Goal: Find specific page/section: Find specific page/section

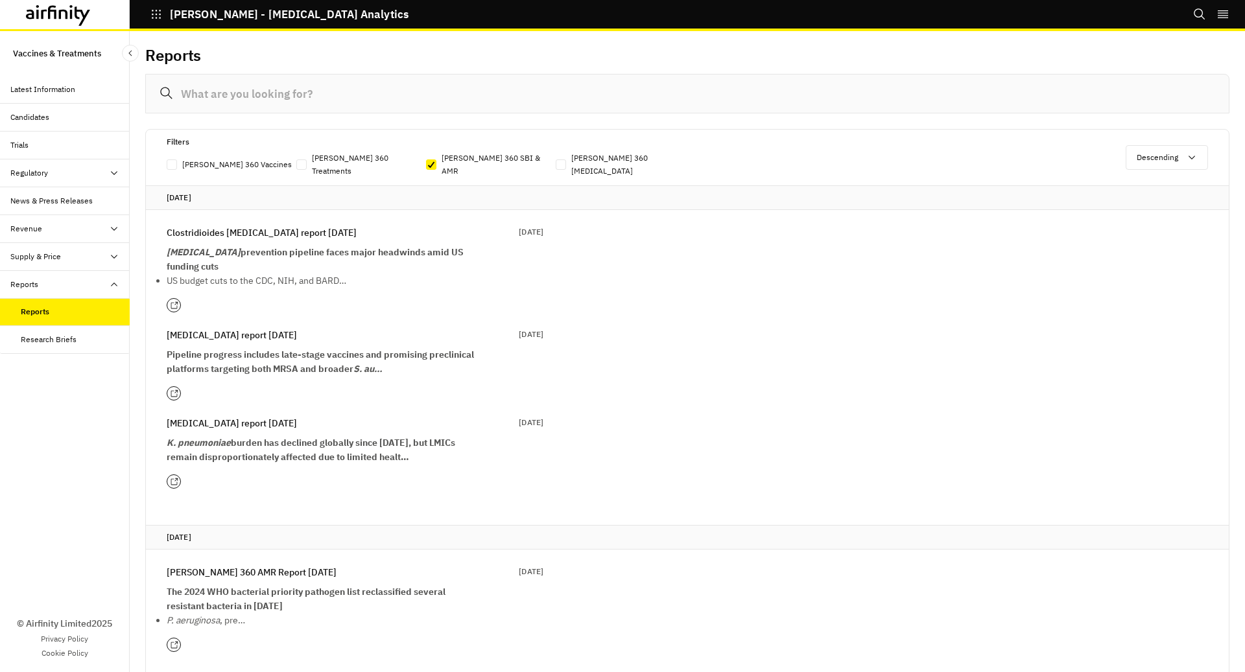
click at [154, 16] on icon "button" at bounding box center [156, 14] width 12 height 12
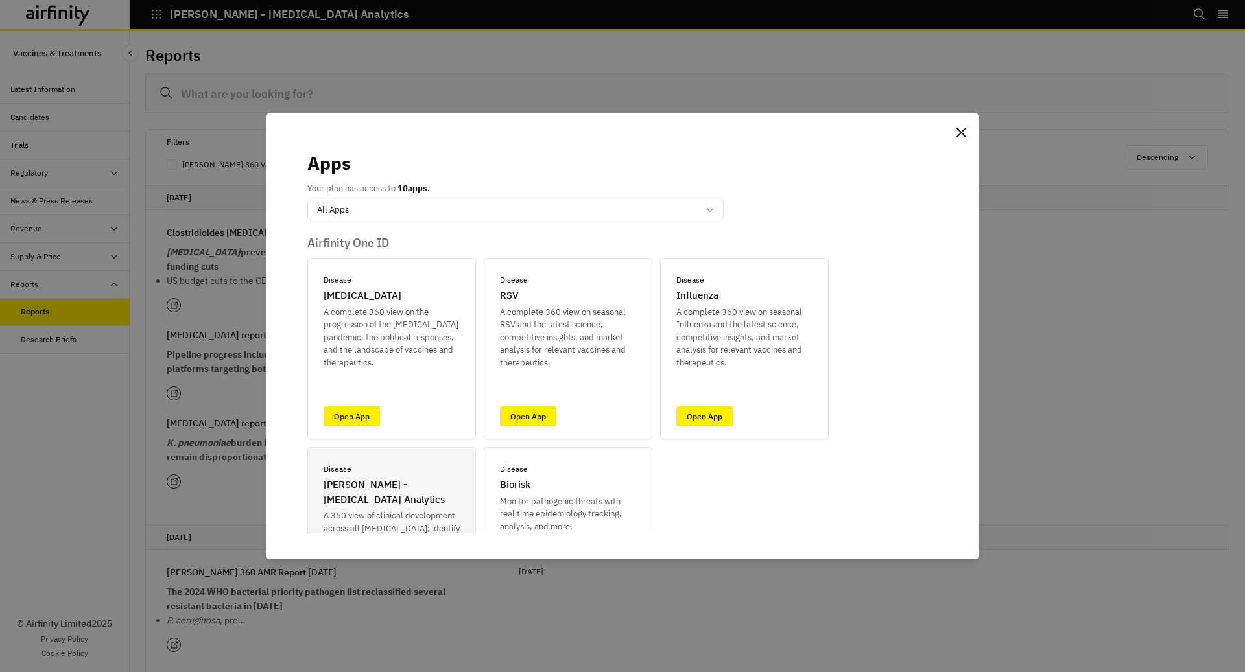
click at [54, 10] on div "Apps Your plan has access to 10 apps. option All Apps, selected. Select is focu…" at bounding box center [622, 336] width 1245 height 672
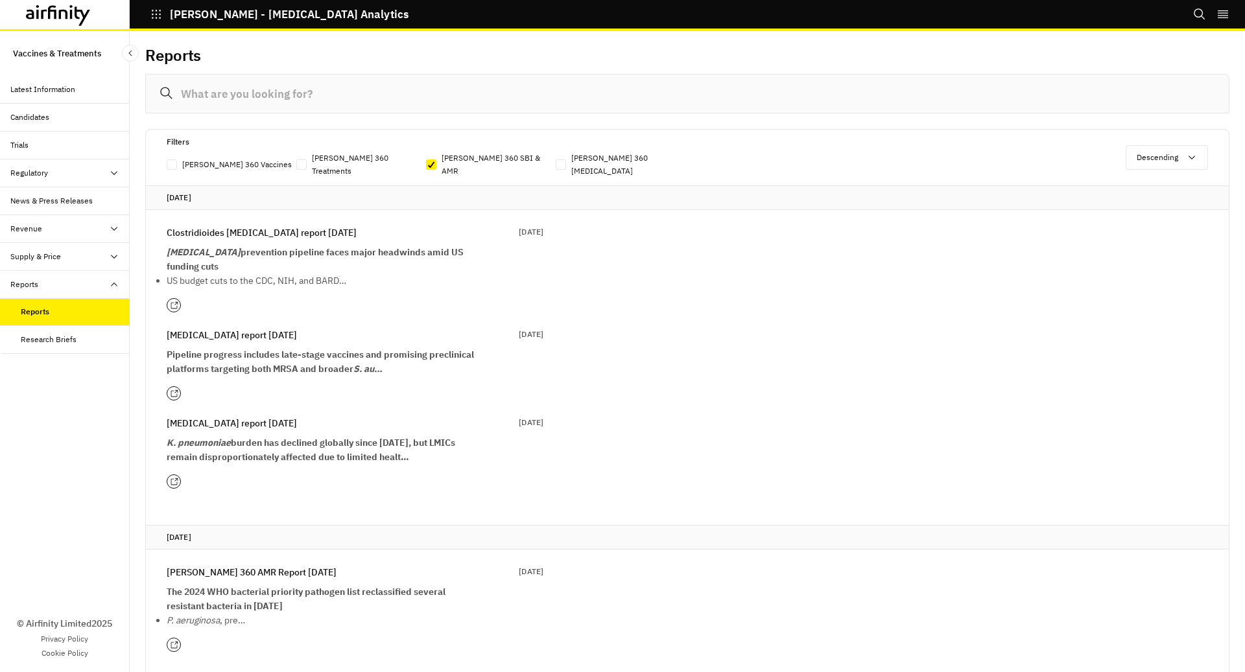
click at [79, 21] on icon at bounding box center [58, 15] width 65 height 21
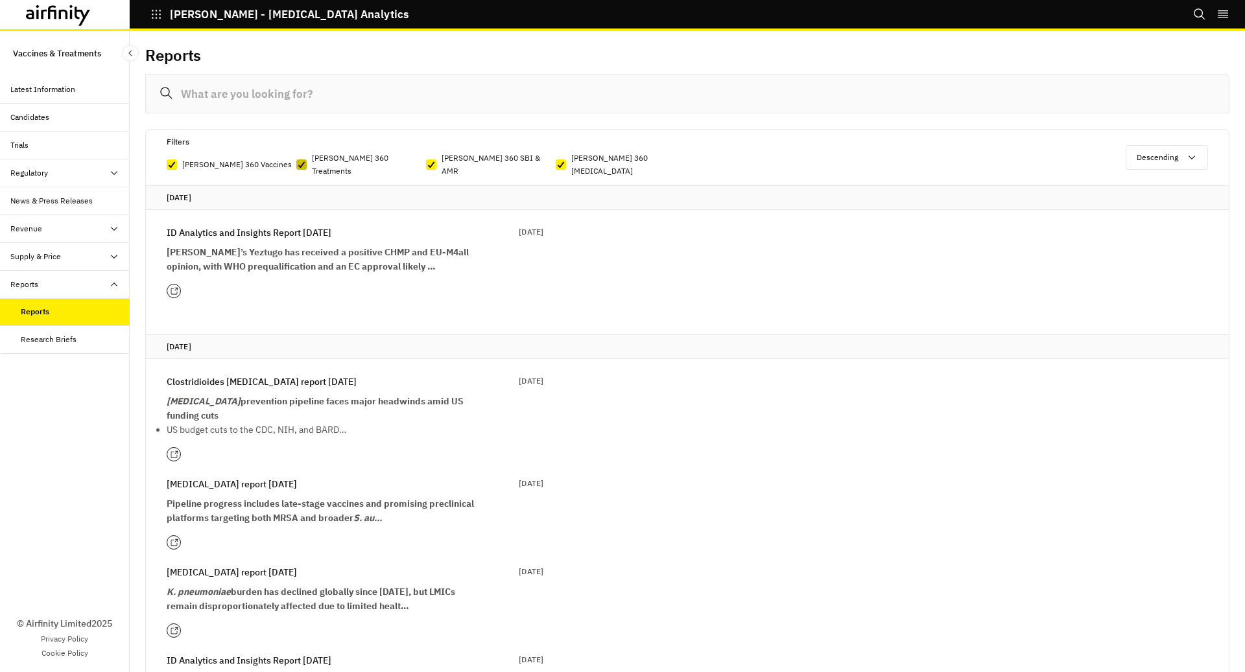
click at [301, 161] on icon at bounding box center [302, 164] width 8 height 6
click at [296, 165] on input "[PERSON_NAME] 360 Treatments" at bounding box center [296, 165] width 1 height 1
checkbox input "false"
click at [172, 161] on icon at bounding box center [172, 164] width 8 height 6
click at [167, 165] on input "[PERSON_NAME] 360 Vaccines" at bounding box center [166, 165] width 1 height 1
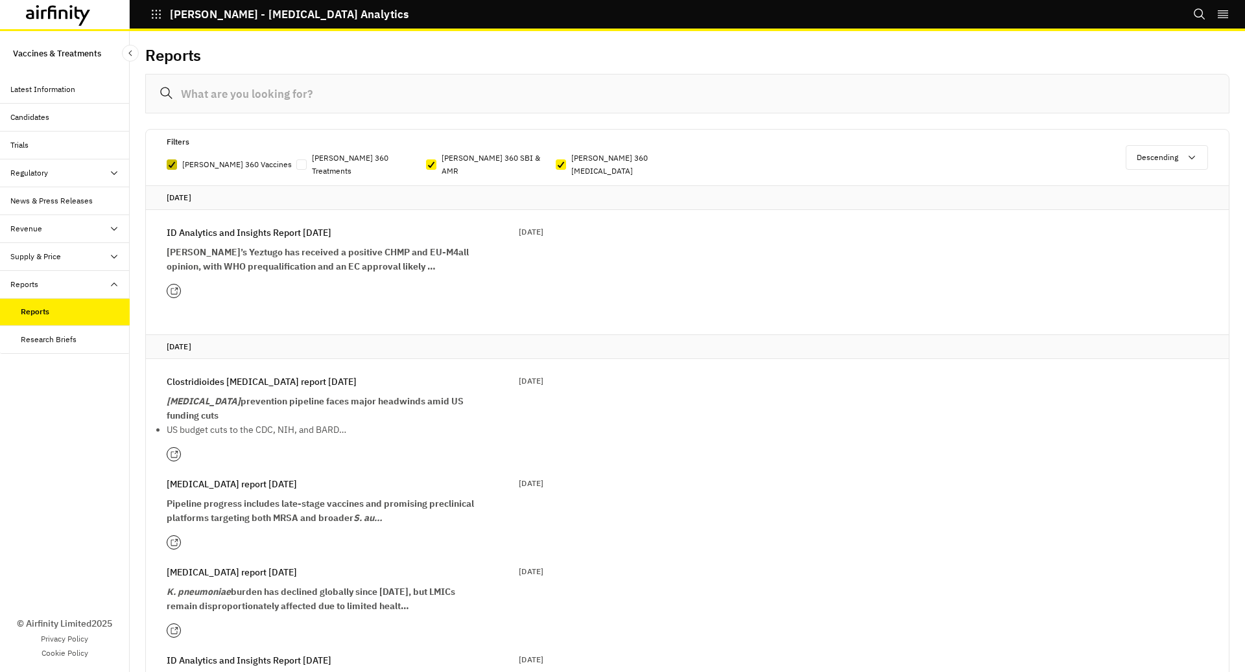
checkbox input "false"
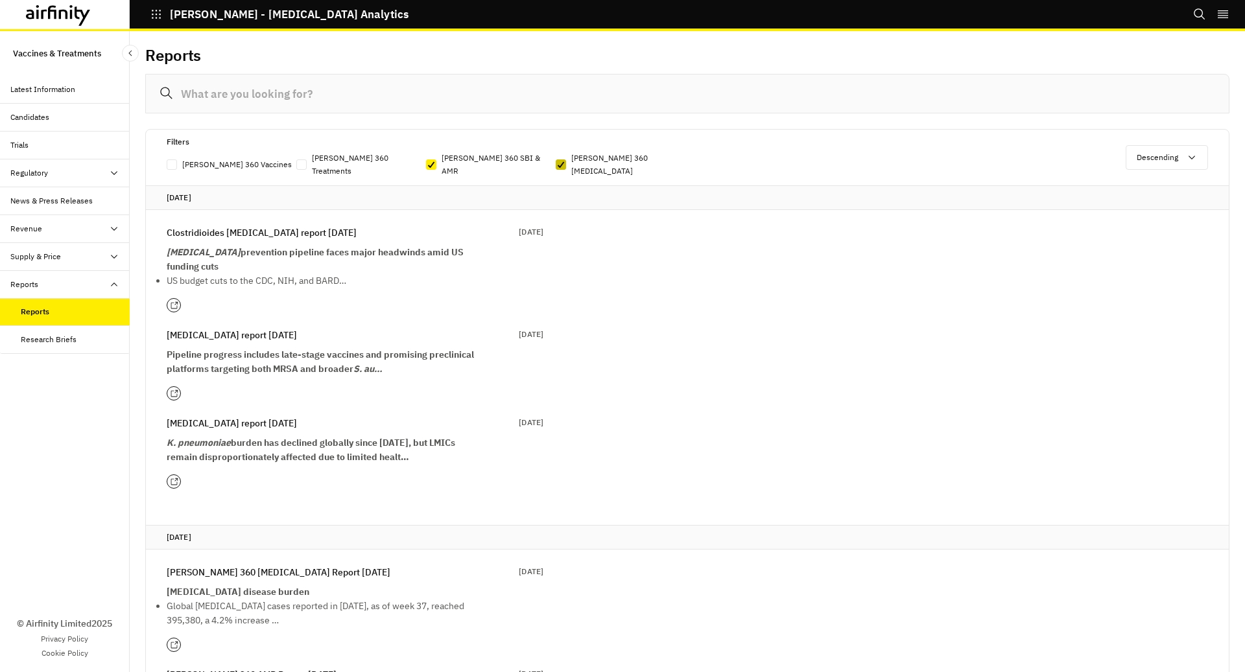
click at [565, 158] on label "[PERSON_NAME] 360 [MEDICAL_DATA]" at bounding box center [621, 165] width 130 height 26
click at [556, 165] on input "[PERSON_NAME] 360 [MEDICAL_DATA]" at bounding box center [555, 165] width 1 height 1
checkbox input "false"
click at [247, 328] on p "[MEDICAL_DATA] report [DATE]" at bounding box center [232, 335] width 130 height 14
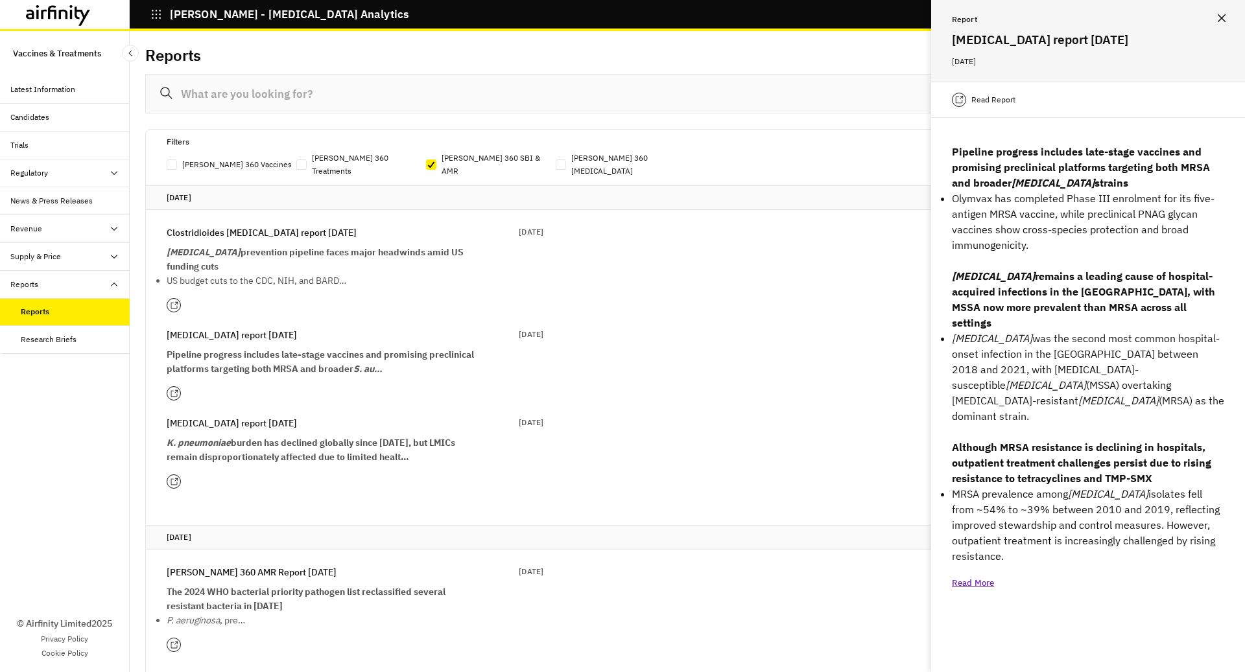
click at [1219, 14] on icon "Close" at bounding box center [1221, 18] width 8 height 8
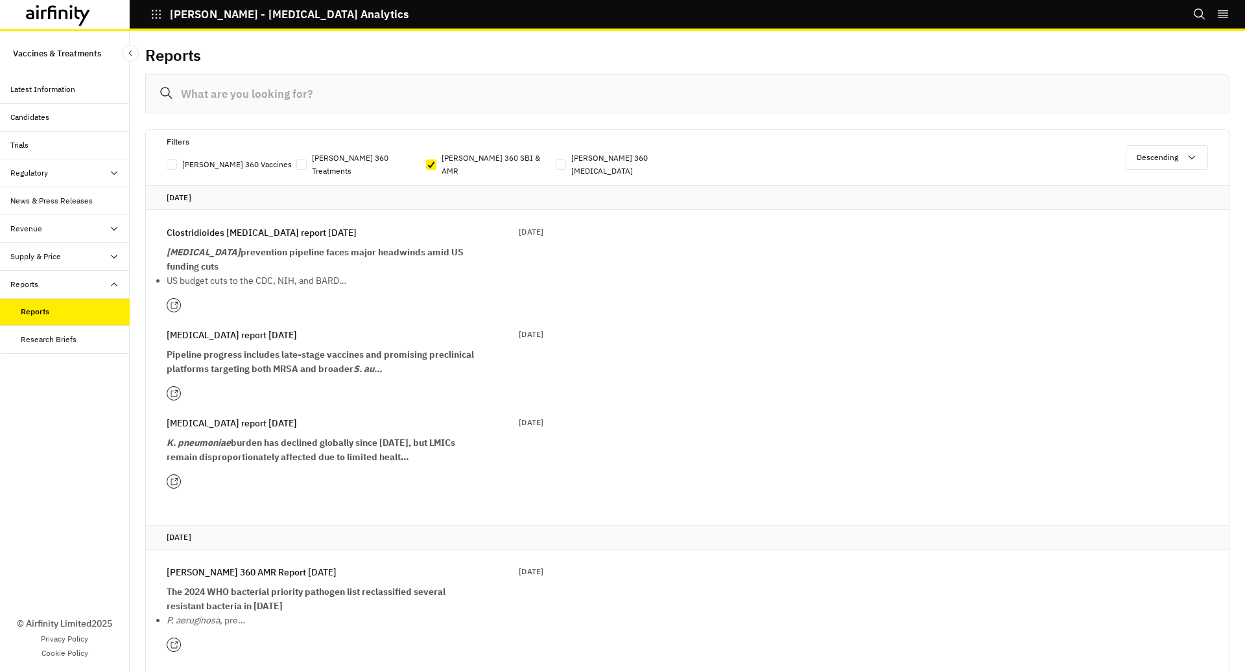
click at [167, 298] on div at bounding box center [174, 305] width 14 height 14
